Goal: Obtain resource: Download file/media

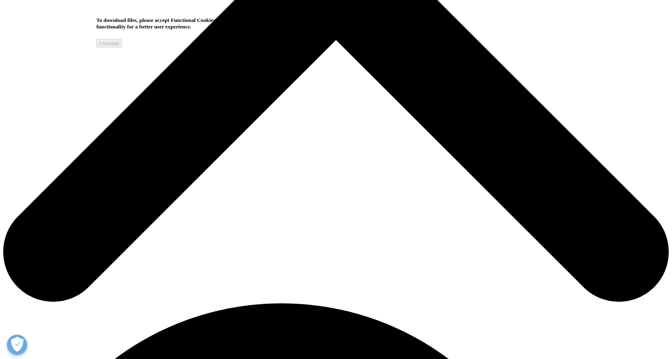
scroll to position [257, 480]
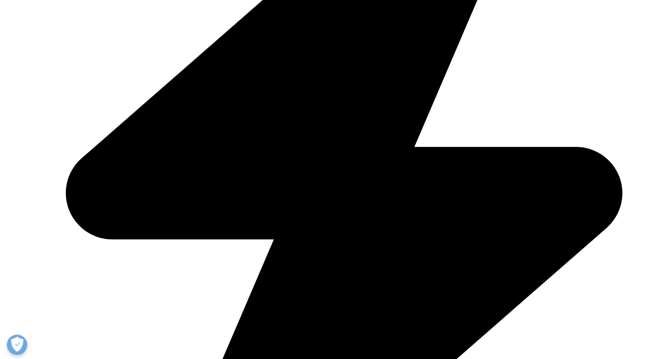
type input "hau"
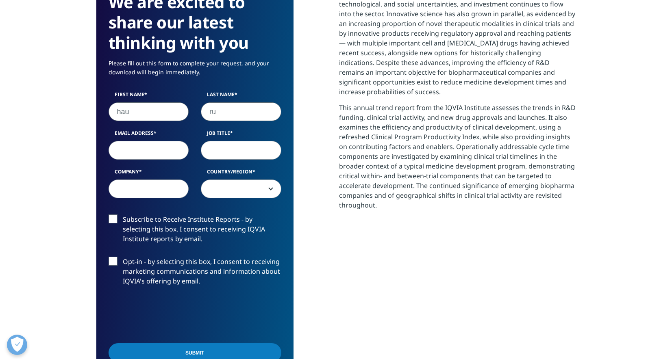
type input "r"
type input "[PERSON_NAME]"
type input "[EMAIL_ADDRESS][PERSON_NAME][DOMAIN_NAME]"
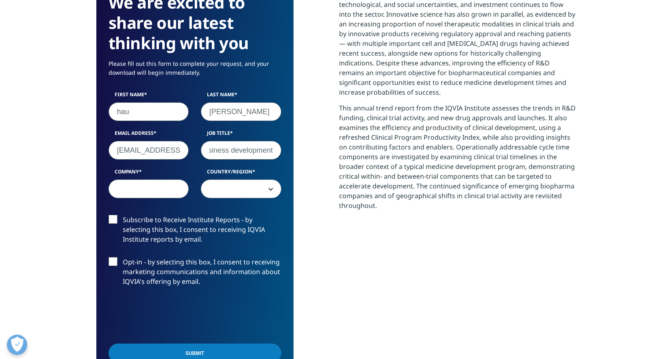
type input "business development"
type input "trilink biotech"
click at [243, 185] on span at bounding box center [241, 189] width 80 height 19
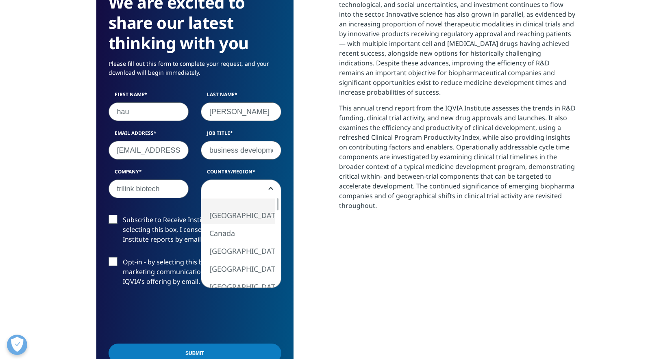
select select "[GEOGRAPHIC_DATA]"
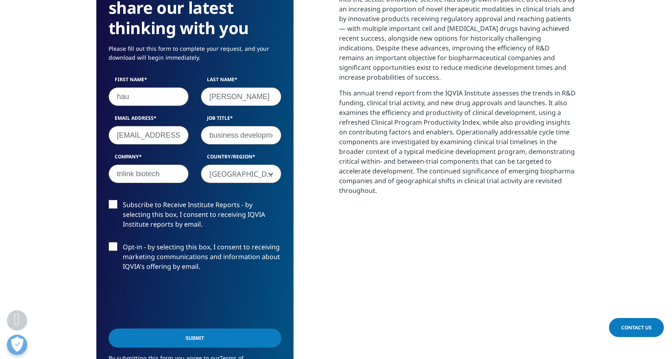
scroll to position [391, 0]
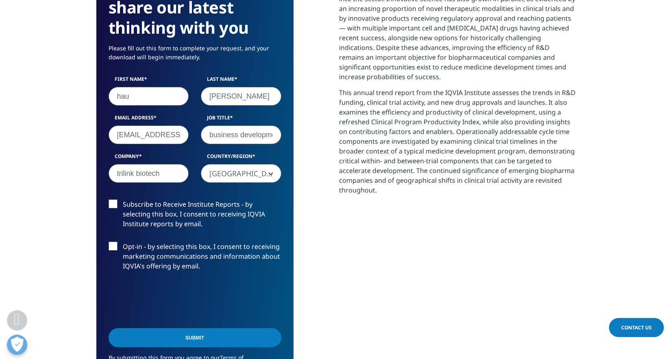
click at [185, 339] on input "Submit" at bounding box center [195, 337] width 173 height 19
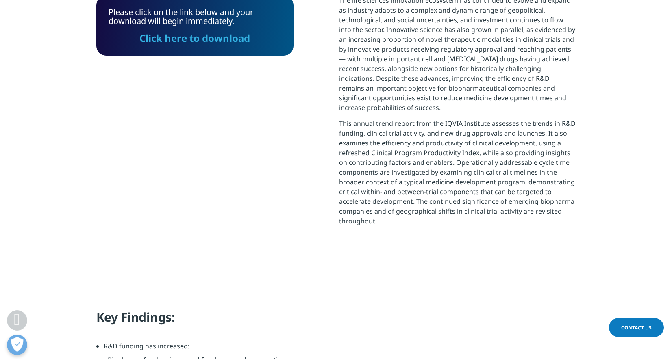
scroll to position [346, 0]
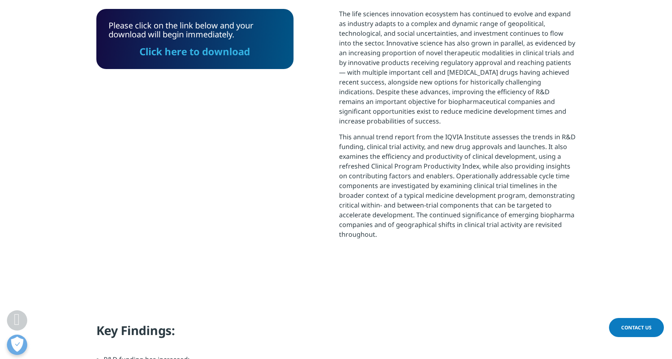
click at [233, 54] on link "Click here to download" at bounding box center [194, 51] width 111 height 13
